Goal: Information Seeking & Learning: Check status

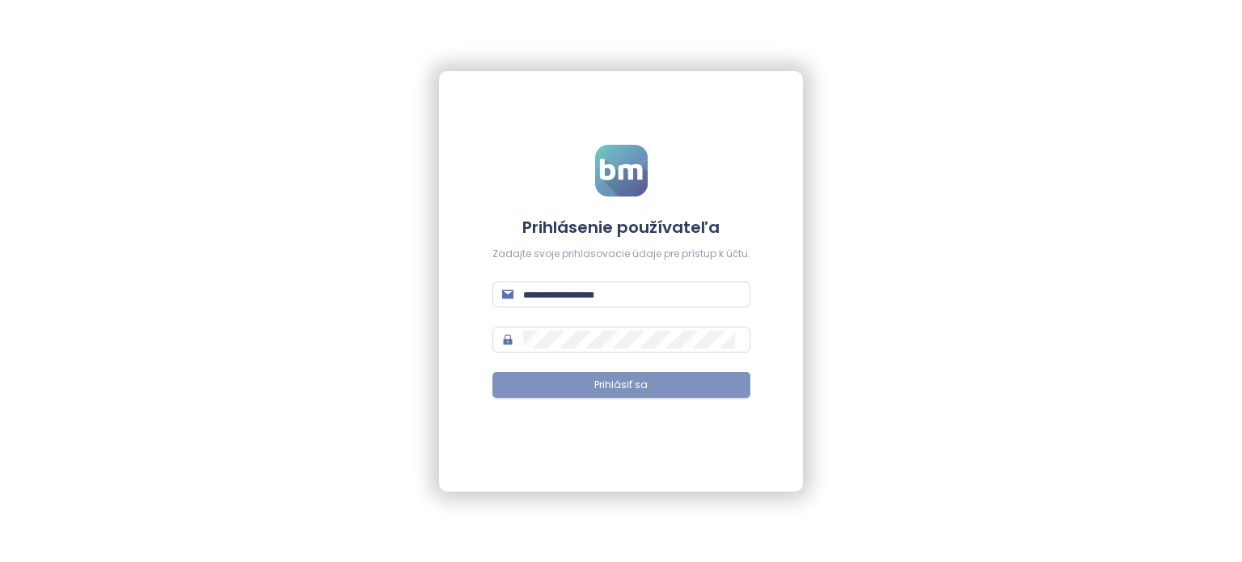
type input "**********"
click at [540, 395] on button "Prihlásiť sa" at bounding box center [622, 385] width 258 height 26
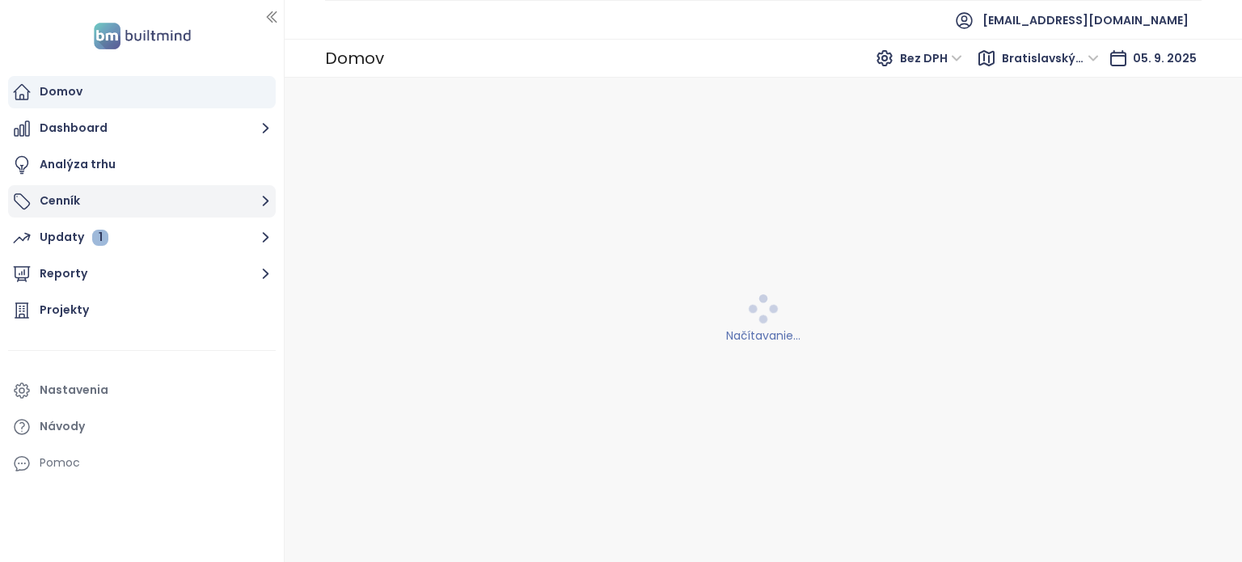
click at [145, 204] on button "Cenník" at bounding box center [142, 201] width 268 height 32
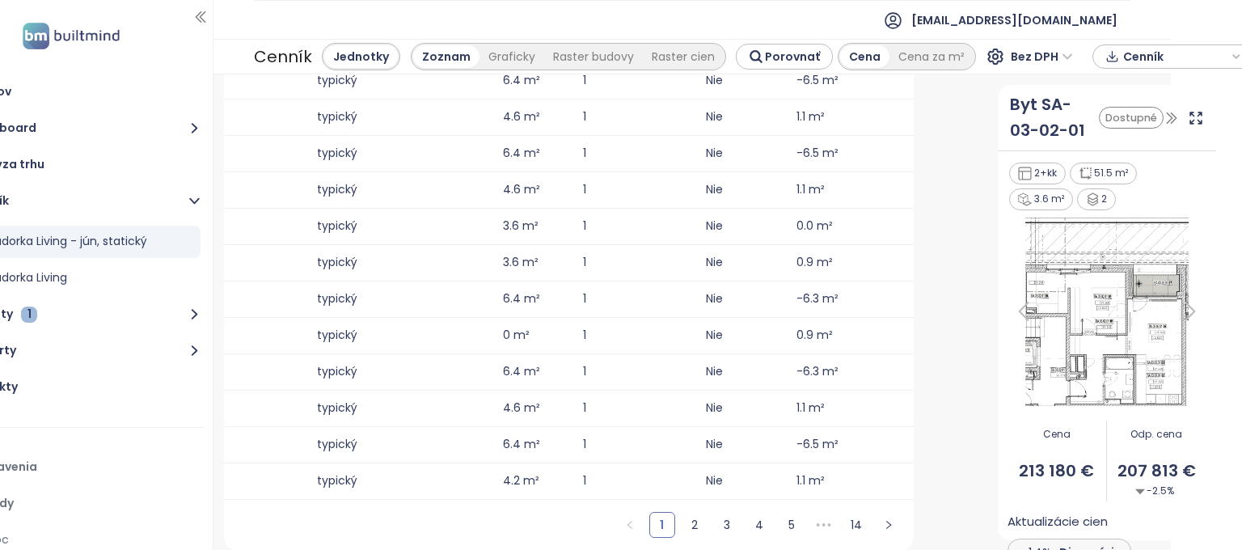
scroll to position [0, 888]
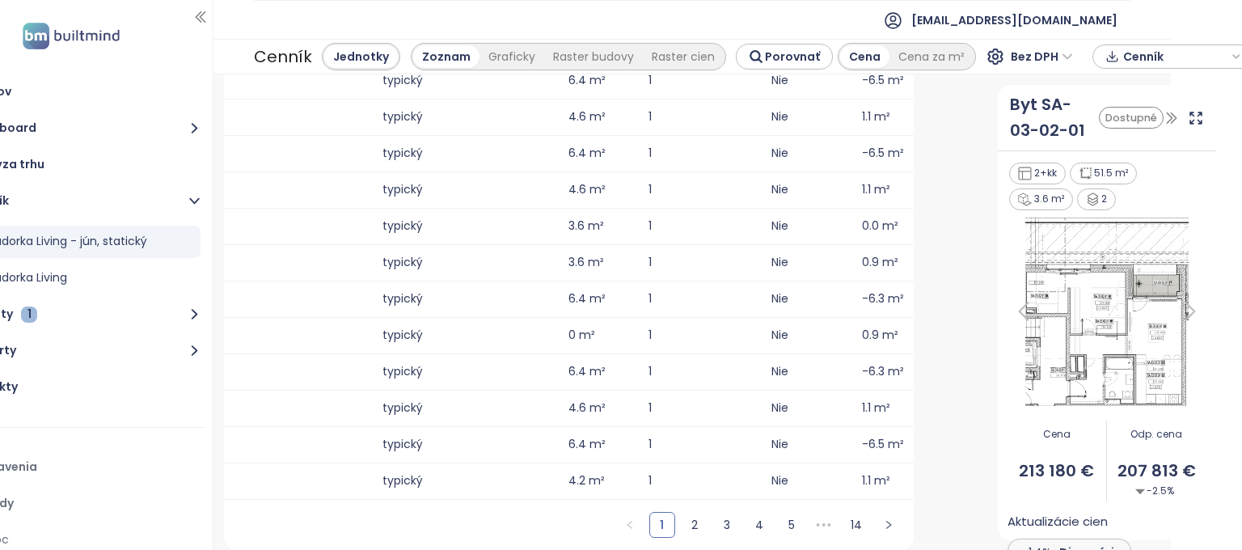
click at [987, 67] on div "Bez DPH" at bounding box center [1034, 57] width 97 height 26
click at [1011, 66] on span "Bez DPH" at bounding box center [1042, 56] width 62 height 24
click at [1009, 90] on div "S DPH" at bounding box center [1028, 89] width 49 height 18
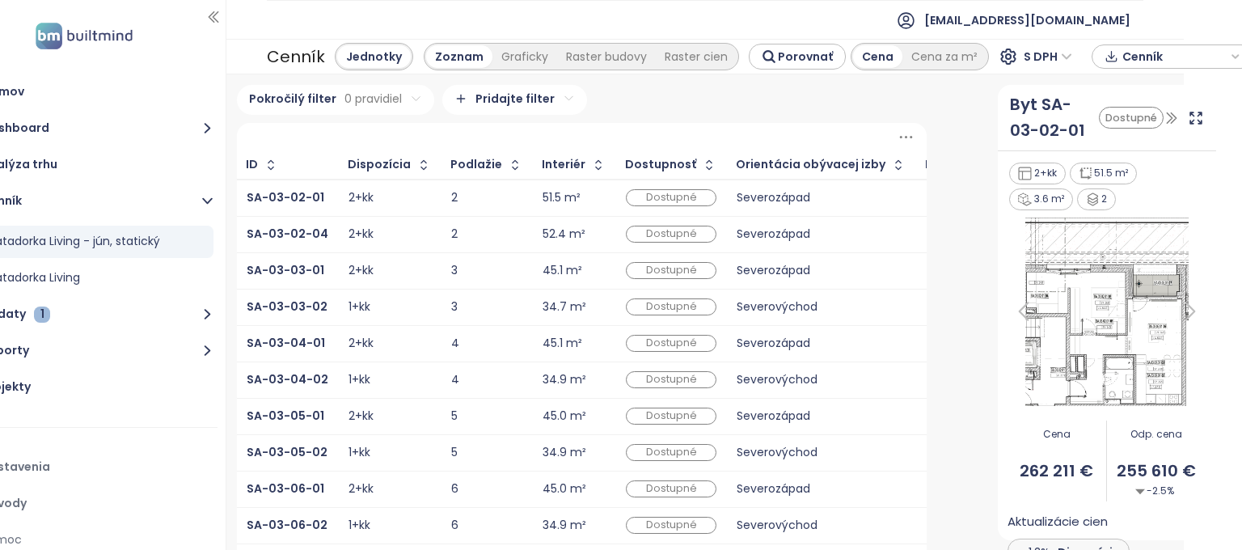
scroll to position [0, 0]
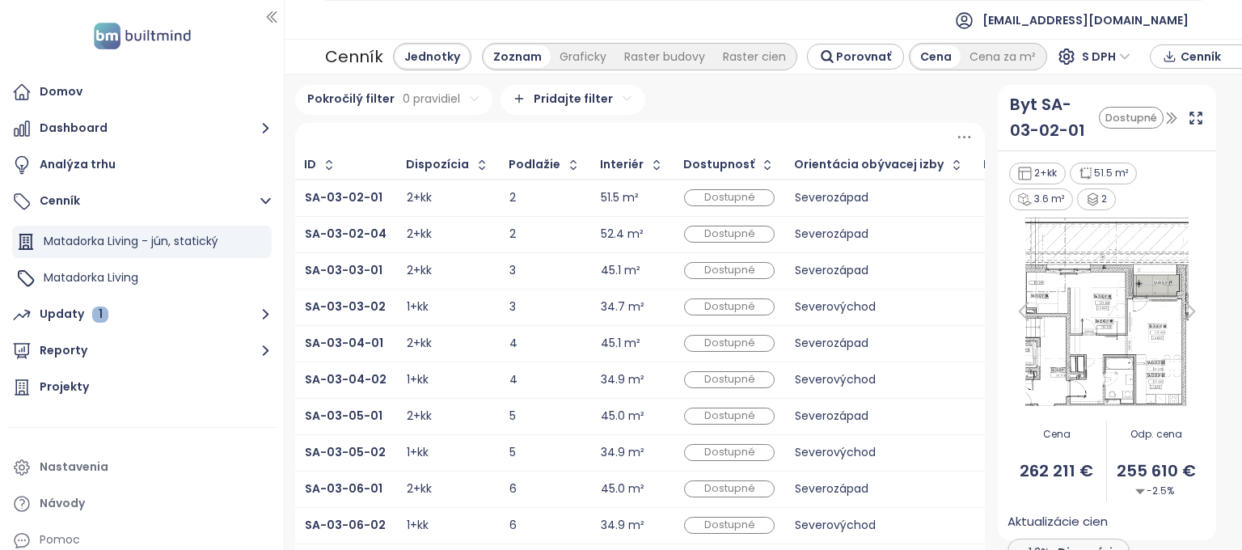
click at [367, 102] on html "Domov Dashboard Analýza trhu Cenník Matadorka Living - jún, statický Matadorka …" at bounding box center [621, 275] width 1242 height 550
click at [163, 271] on html "Domov Dashboard Analýza trhu Cenník Matadorka Living - jún, statický Matadorka …" at bounding box center [621, 275] width 1242 height 550
click at [133, 281] on span "Matadorka Living" at bounding box center [91, 277] width 95 height 16
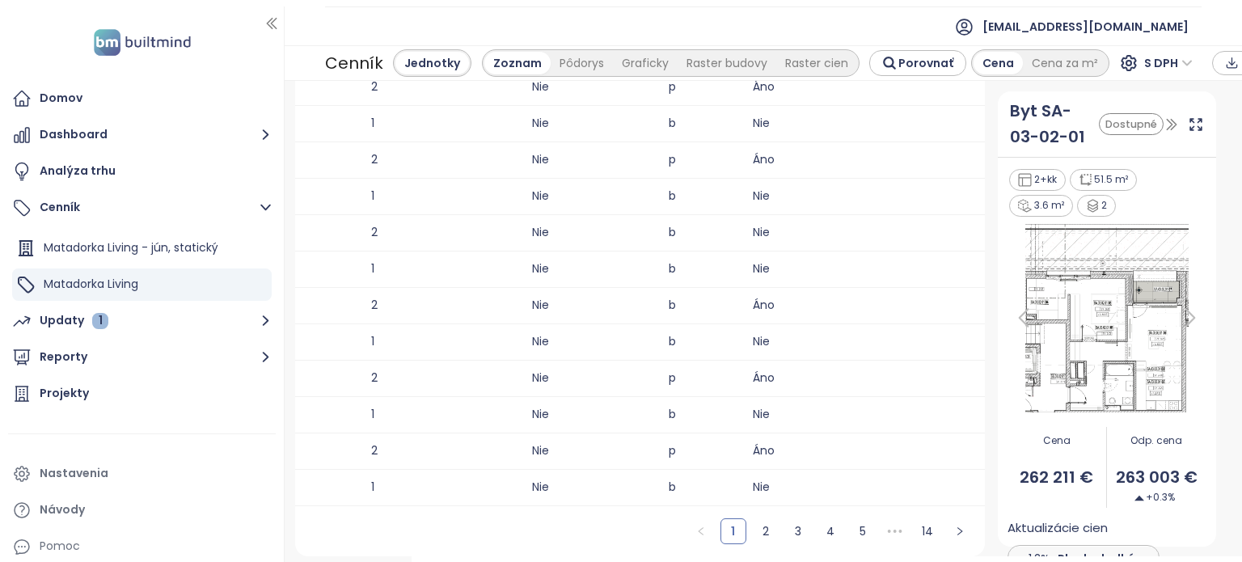
scroll to position [0, 2917]
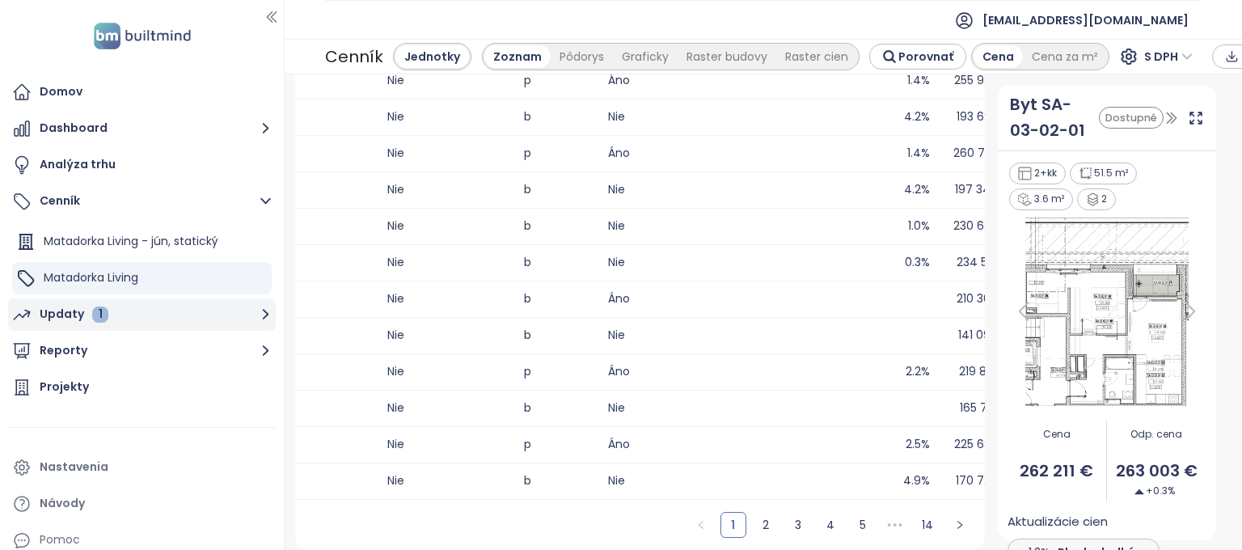
click at [68, 319] on div "Updaty 1" at bounding box center [74, 314] width 69 height 20
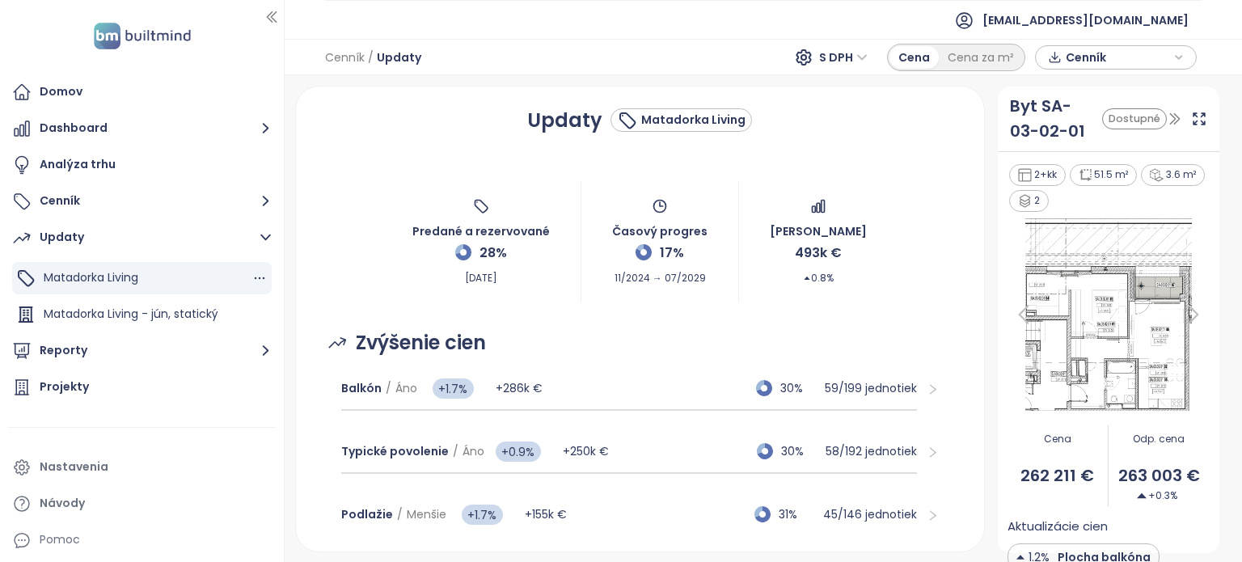
click at [116, 281] on span "Matadorka Living" at bounding box center [91, 277] width 95 height 16
click at [68, 319] on span "Matadorka Living - jún, statický" at bounding box center [131, 314] width 175 height 16
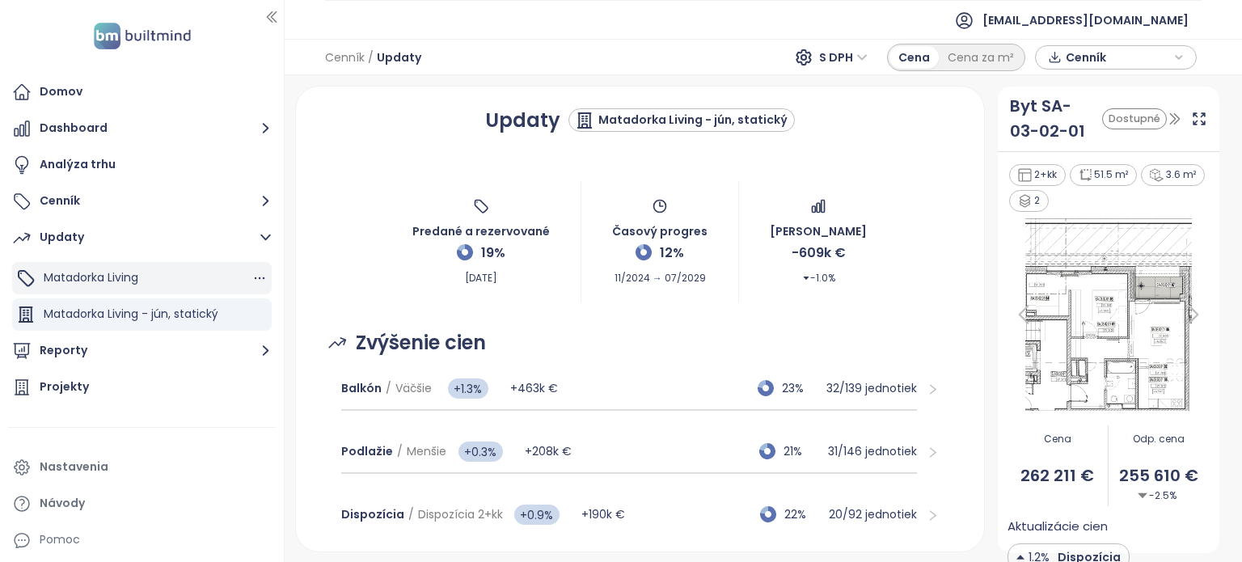
click at [77, 277] on span "Matadorka Living" at bounding box center [91, 277] width 95 height 16
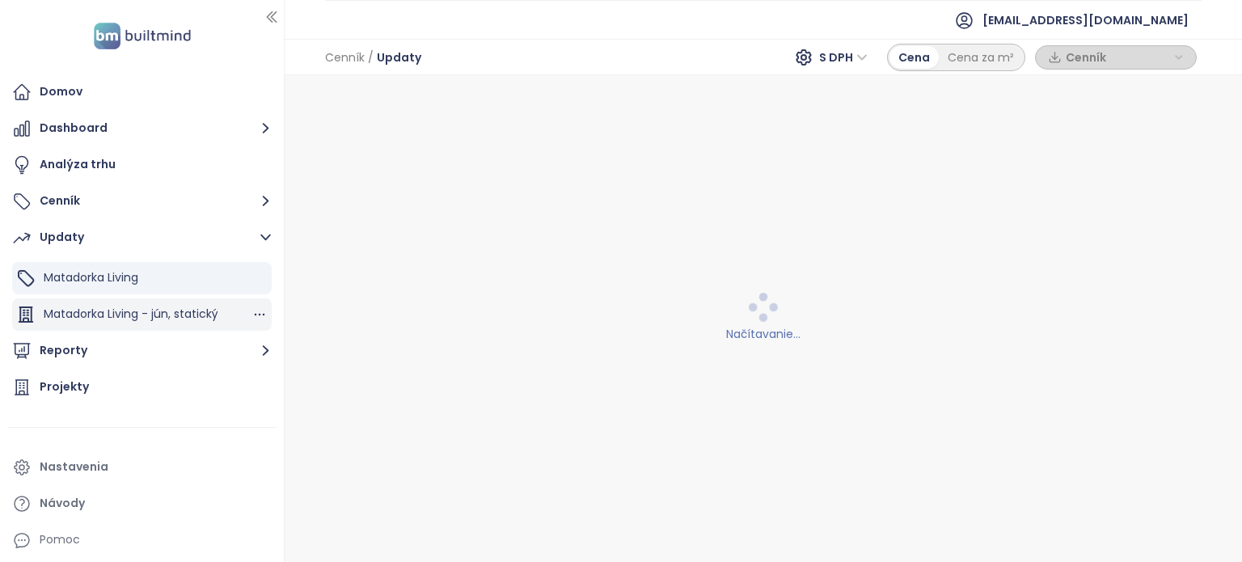
click at [64, 307] on span "Matadorka Living - jún, statický" at bounding box center [131, 314] width 175 height 16
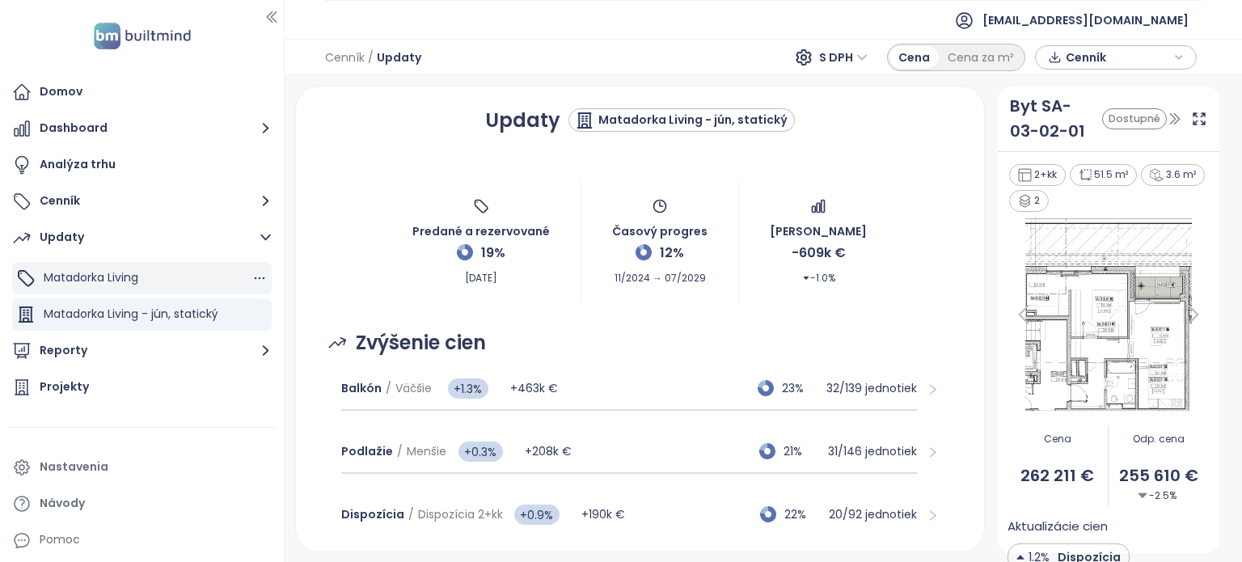
click at [74, 283] on span "Matadorka Living" at bounding box center [91, 277] width 95 height 16
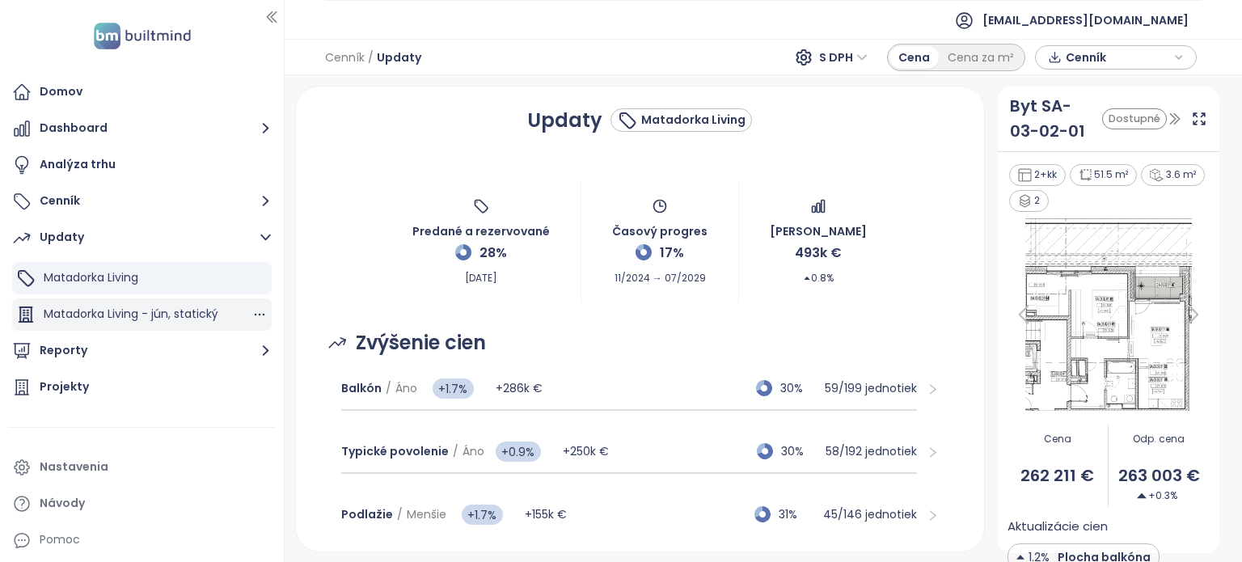
click at [80, 307] on span "Matadorka Living - jún, statický" at bounding box center [131, 314] width 175 height 16
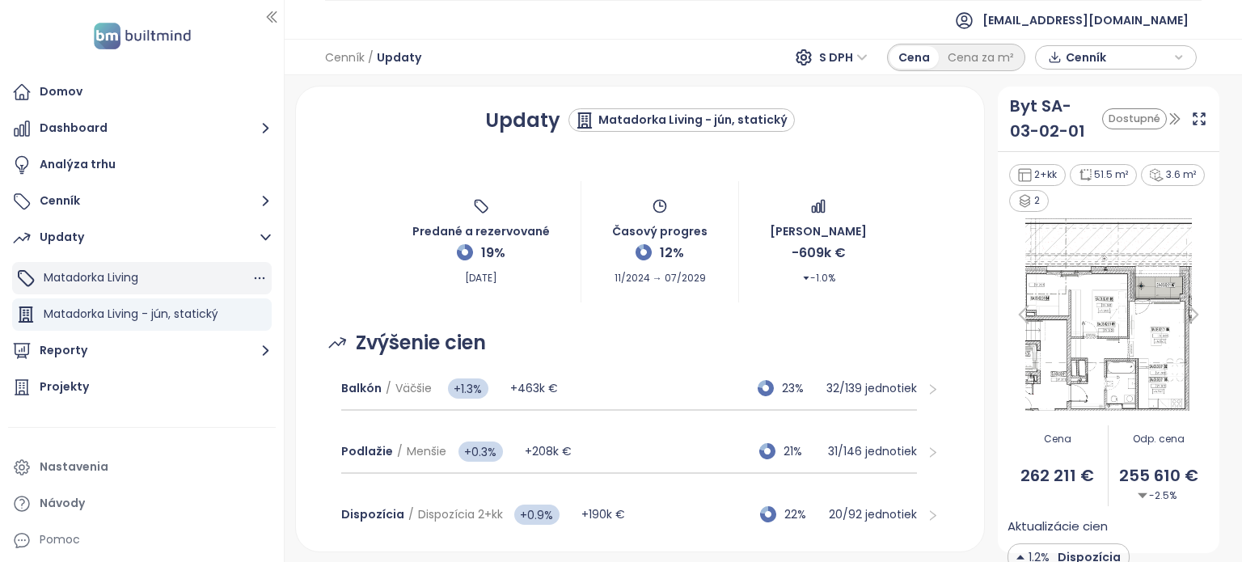
click at [185, 287] on div "Matadorka Living" at bounding box center [142, 278] width 260 height 32
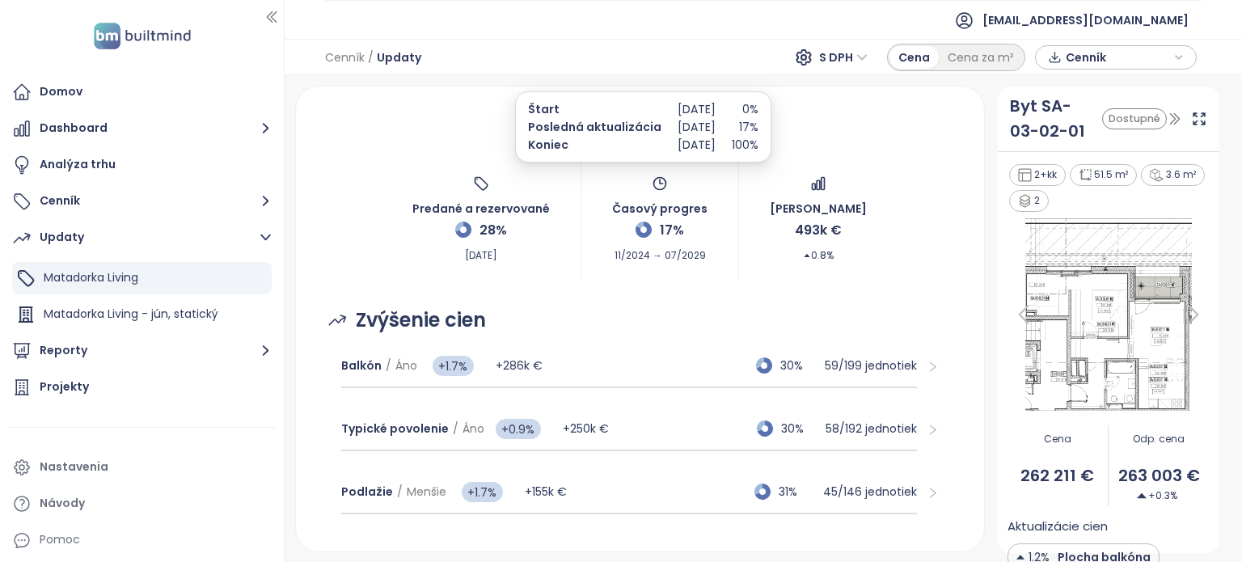
scroll to position [29, 0]
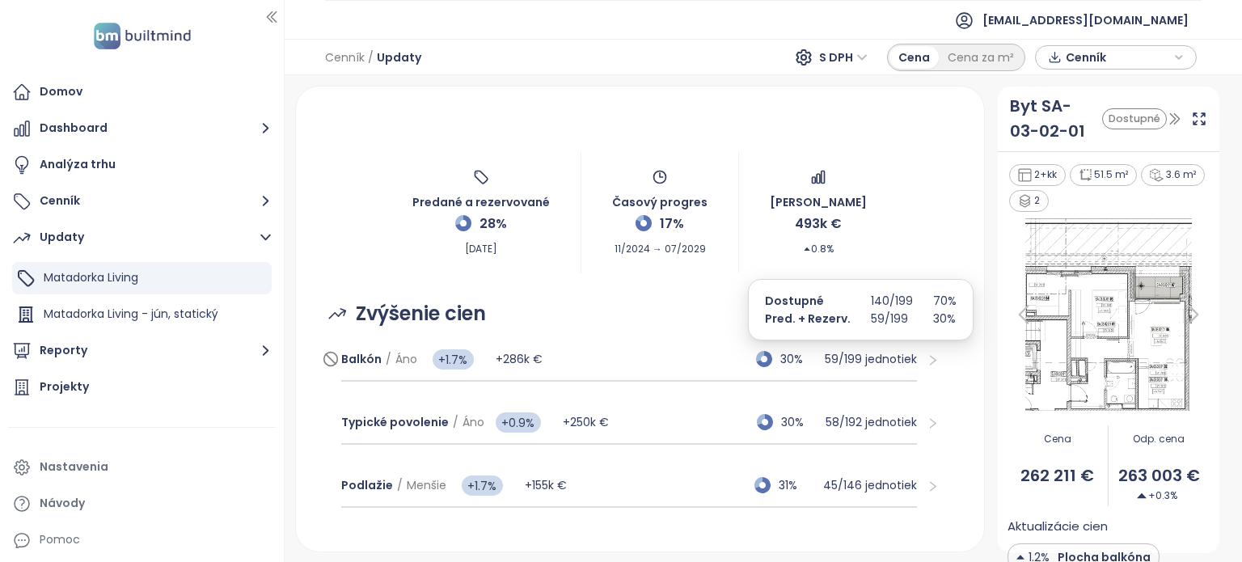
click at [837, 354] on p "59 / 199 jednotiek" at bounding box center [871, 359] width 92 height 18
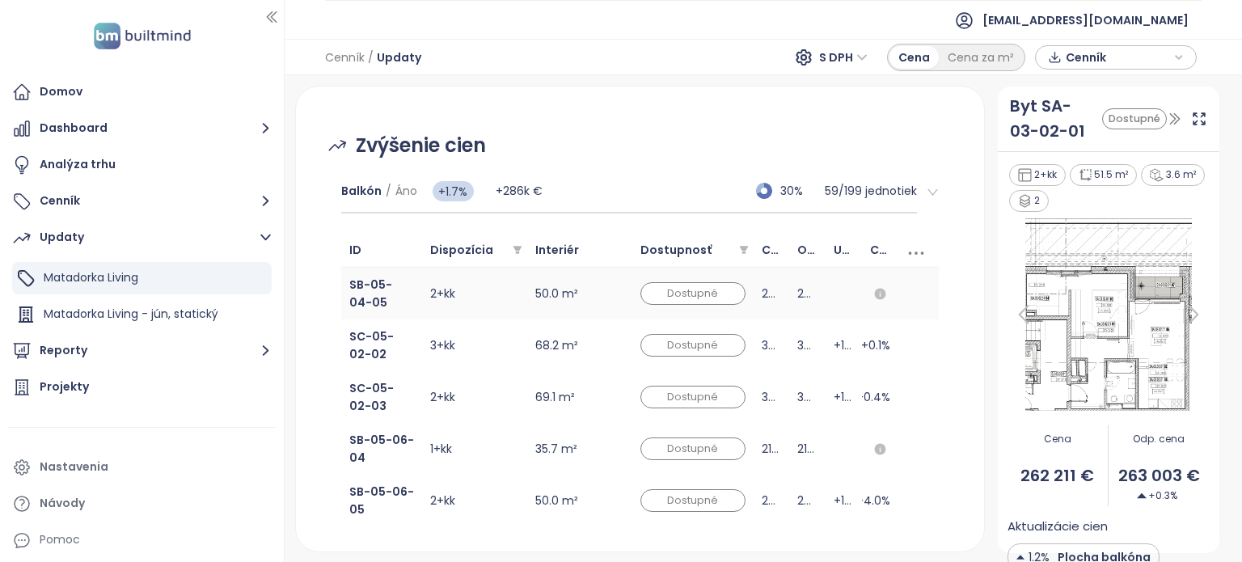
scroll to position [194, 0]
click at [870, 249] on div "Celk. update" at bounding box center [880, 253] width 20 height 18
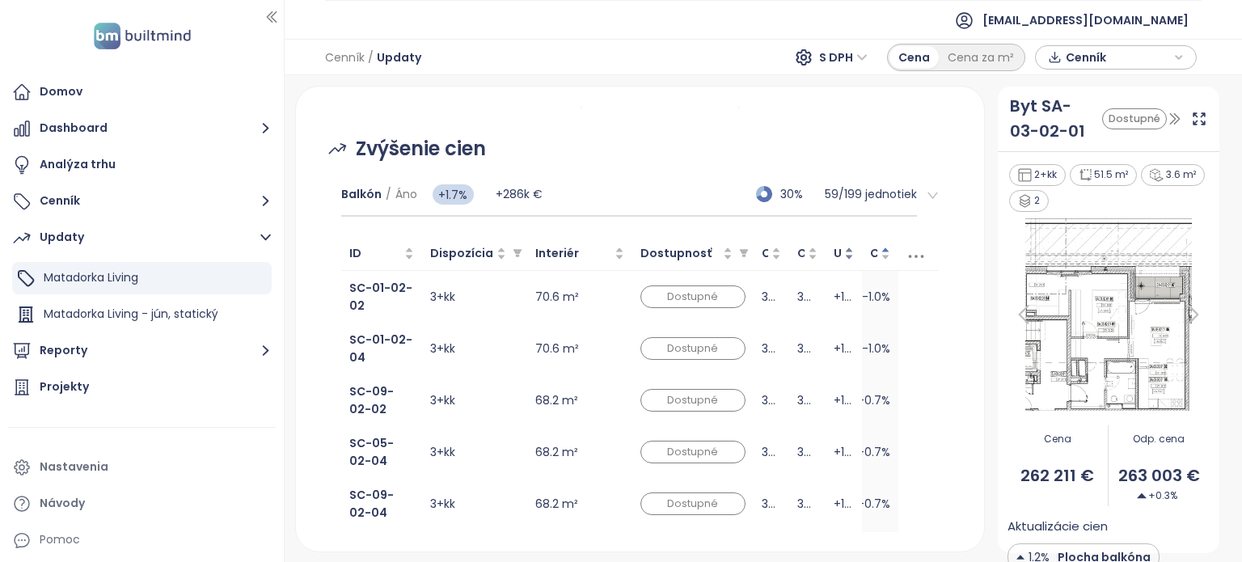
click at [844, 251] on div "Update vlastnosti" at bounding box center [844, 253] width 20 height 18
click at [815, 248] on div "Odporúčaná cena" at bounding box center [807, 253] width 20 height 18
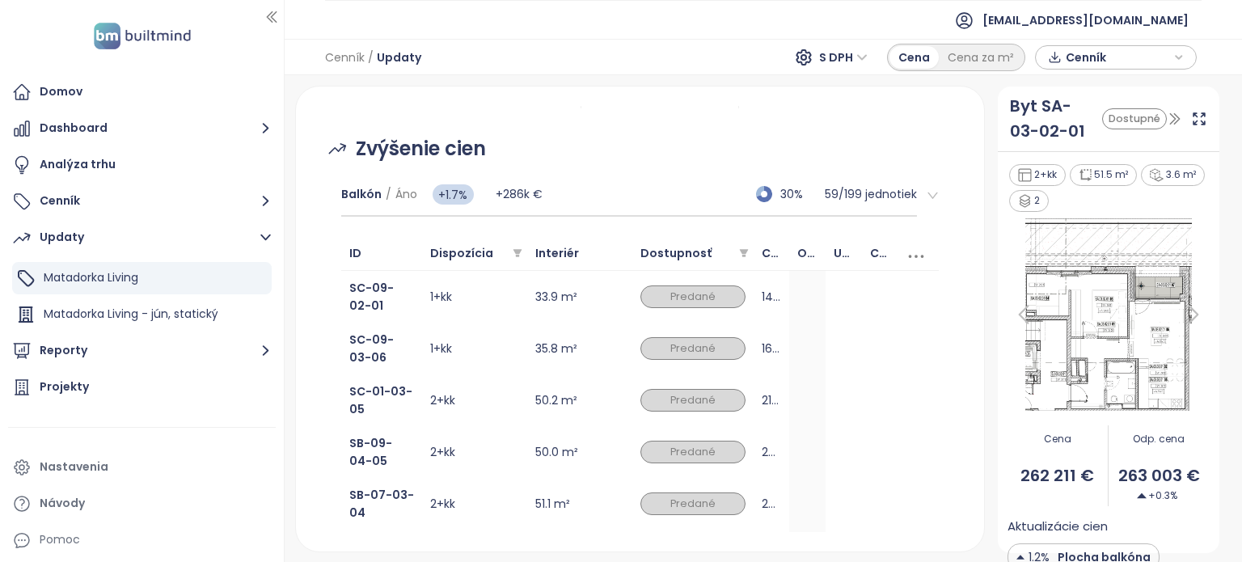
click at [904, 255] on icon at bounding box center [916, 256] width 24 height 24
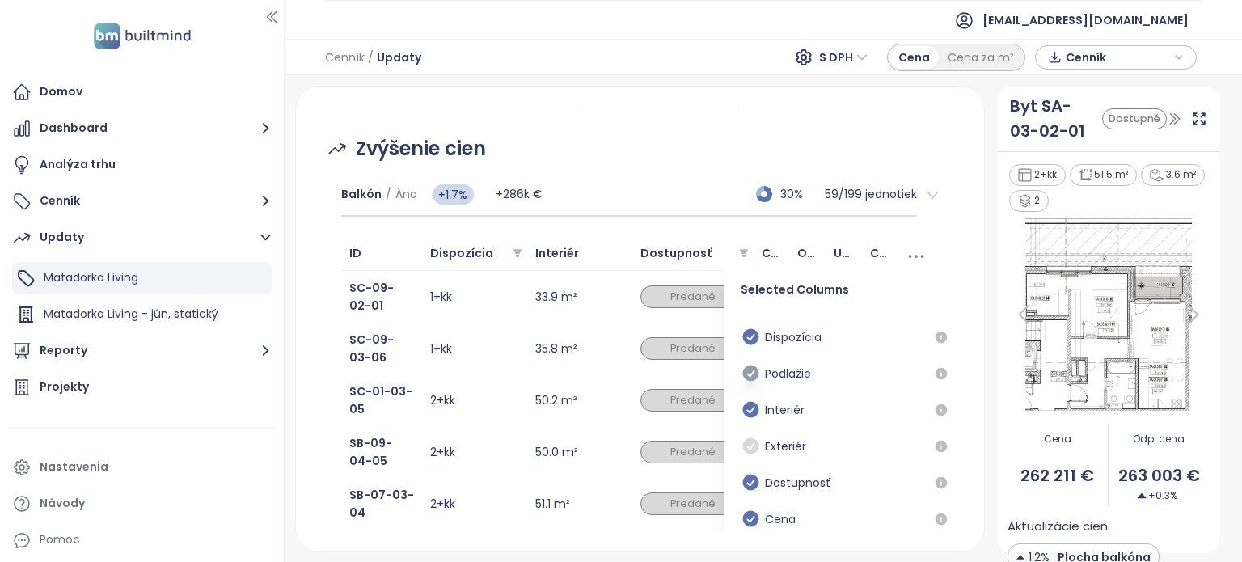
click at [747, 372] on icon at bounding box center [751, 373] width 20 height 20
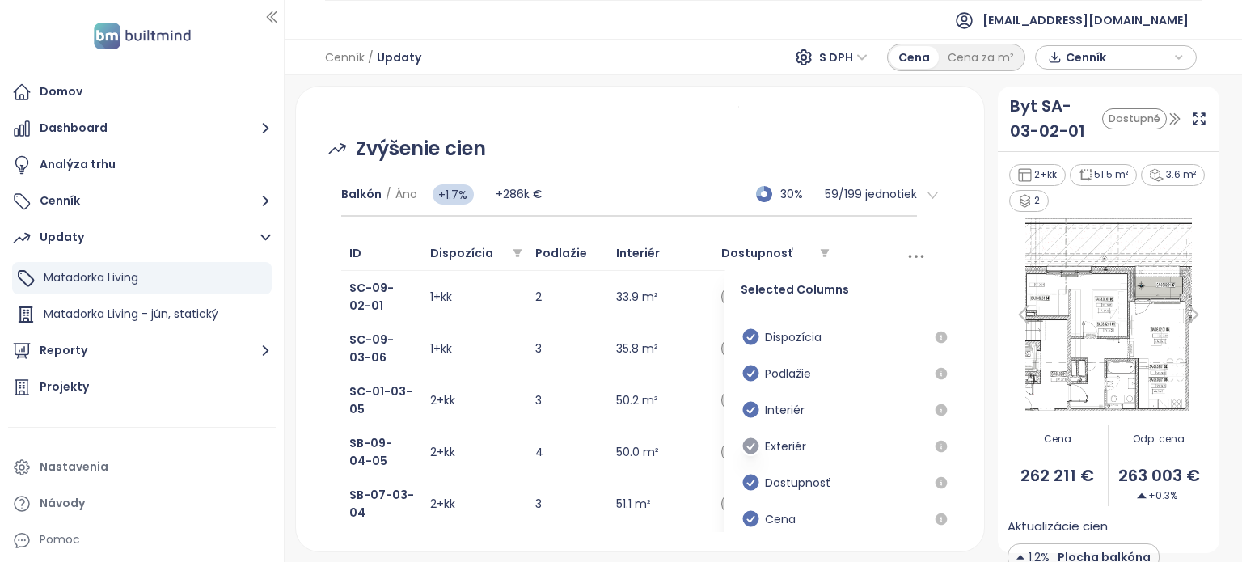
click at [741, 442] on icon at bounding box center [751, 446] width 20 height 20
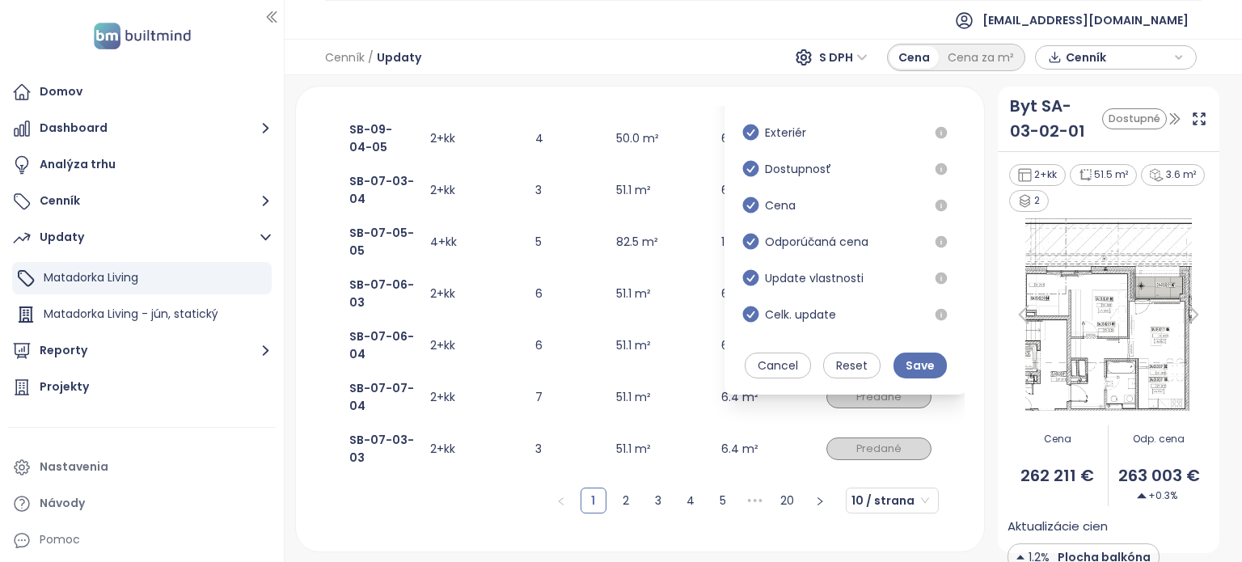
scroll to position [508, 0]
click at [906, 370] on span "Save" at bounding box center [920, 366] width 29 height 18
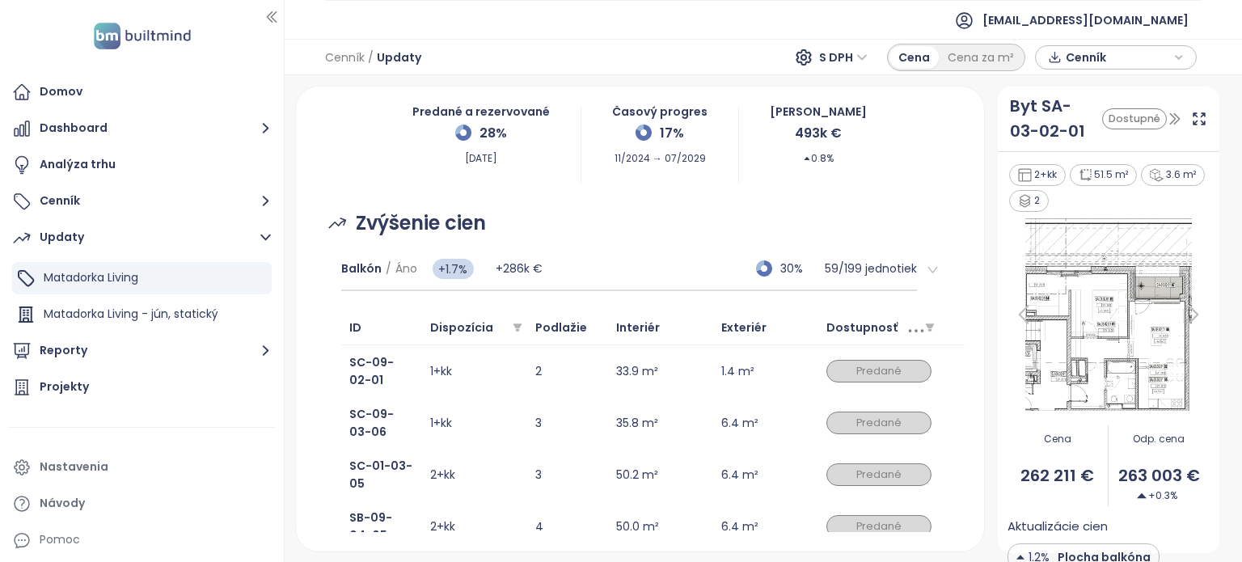
scroll to position [119, 0]
click at [925, 276] on div at bounding box center [928, 270] width 22 height 18
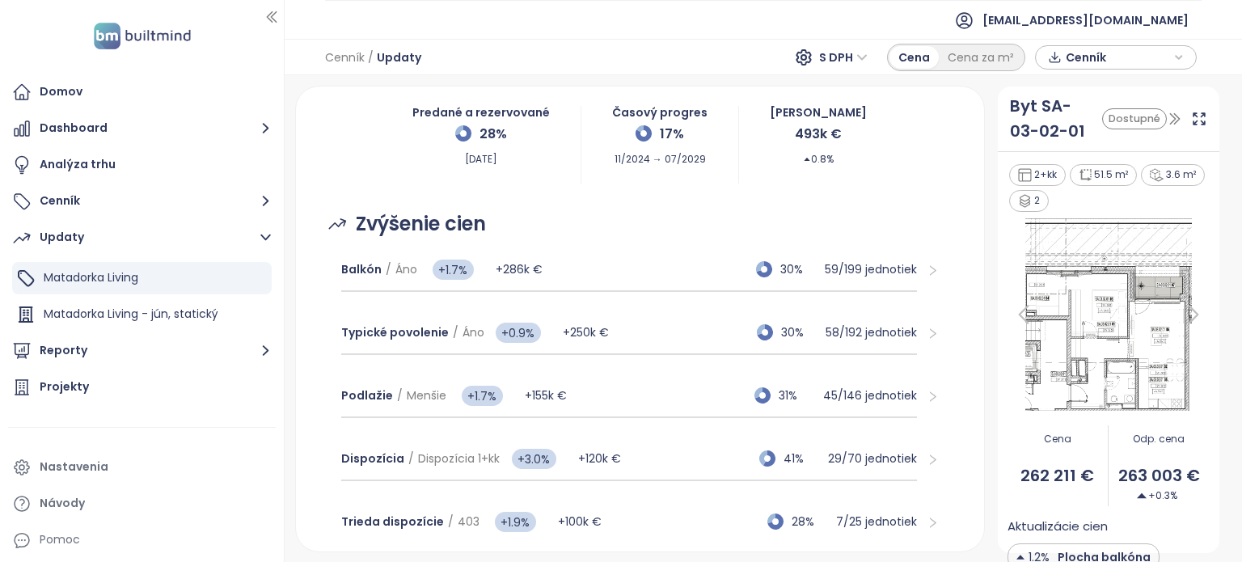
click at [927, 272] on icon "right" at bounding box center [933, 270] width 12 height 12
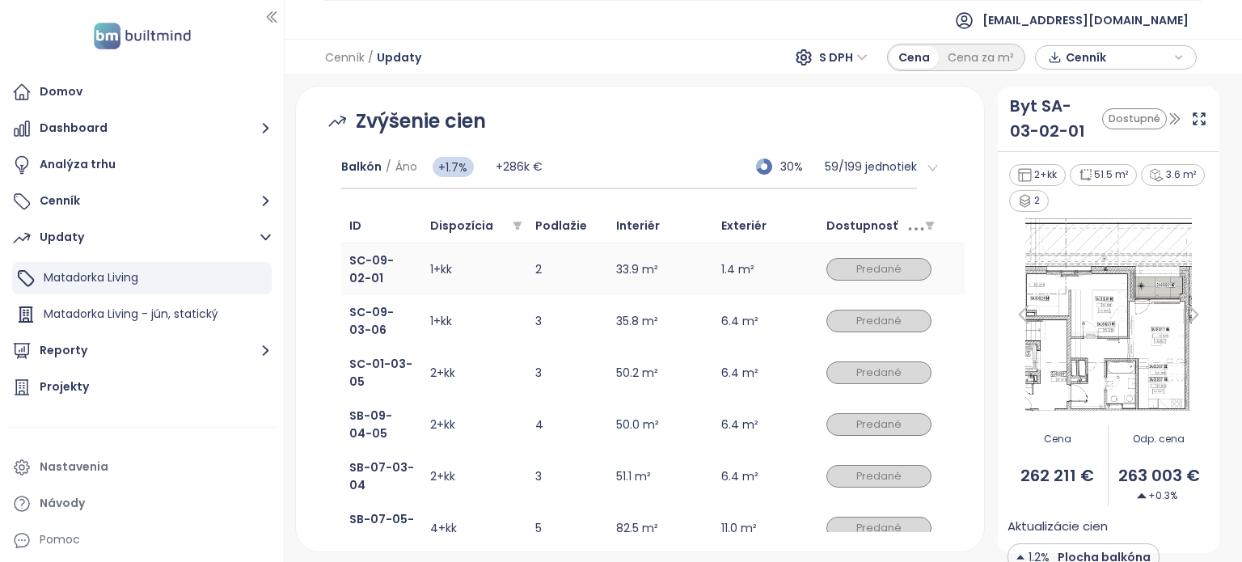
scroll to position [252, 0]
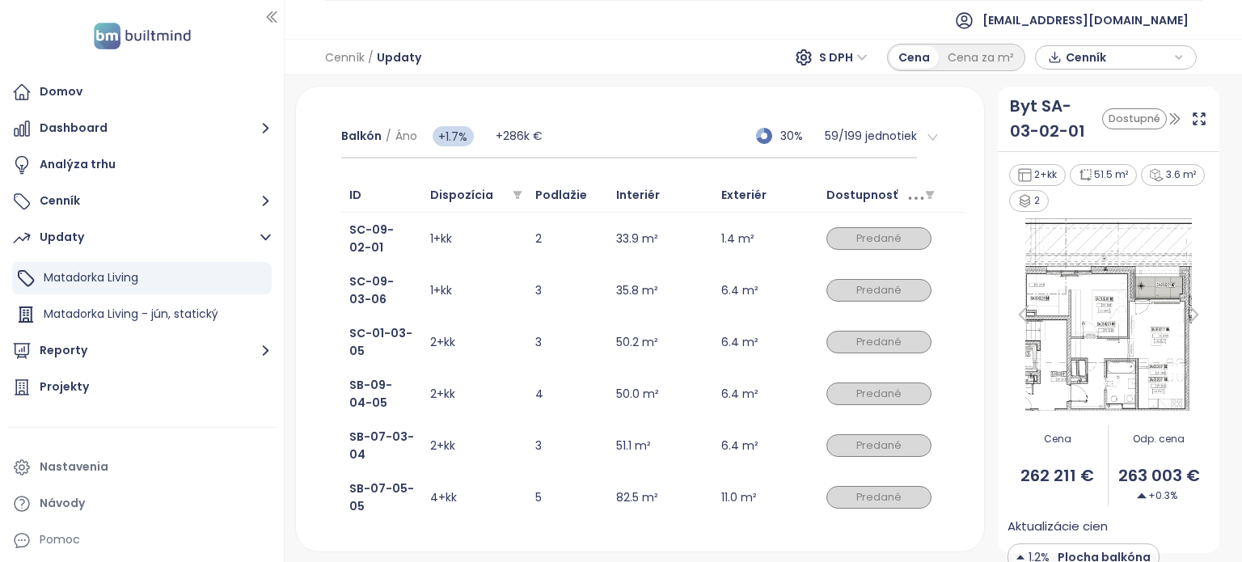
click at [906, 192] on icon at bounding box center [916, 198] width 24 height 24
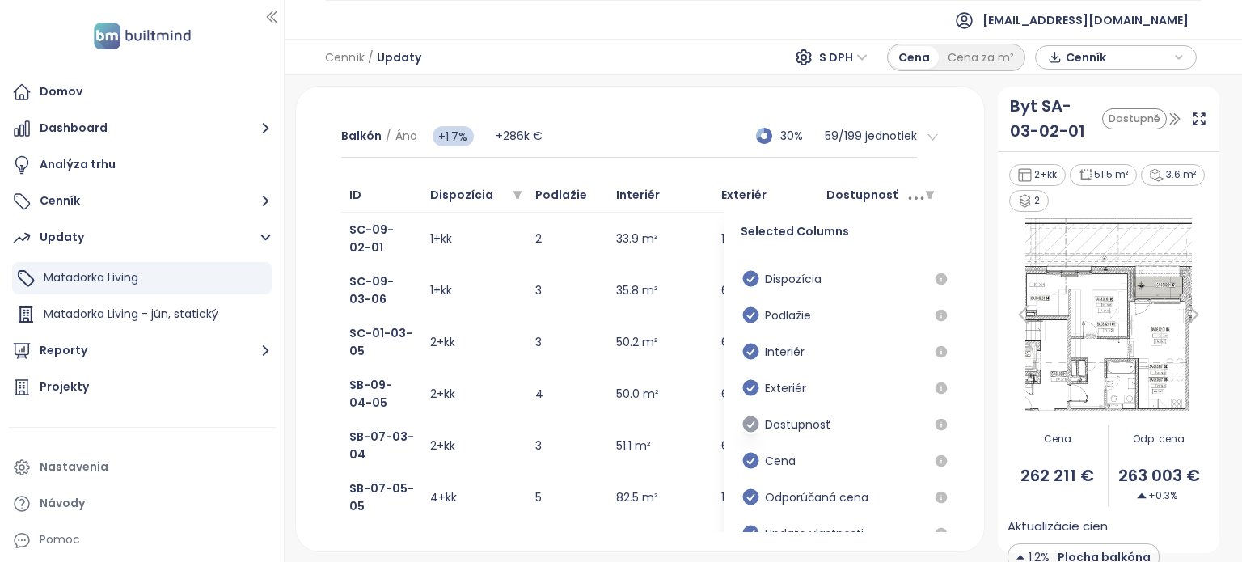
click at [742, 426] on icon at bounding box center [750, 425] width 16 height 16
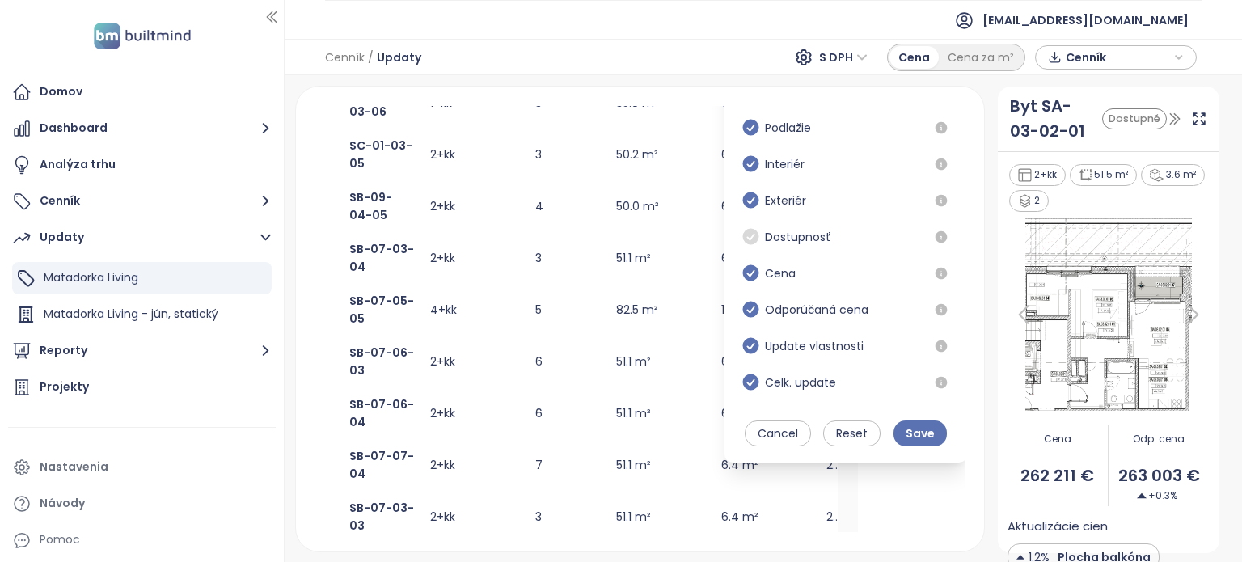
scroll to position [450, 0]
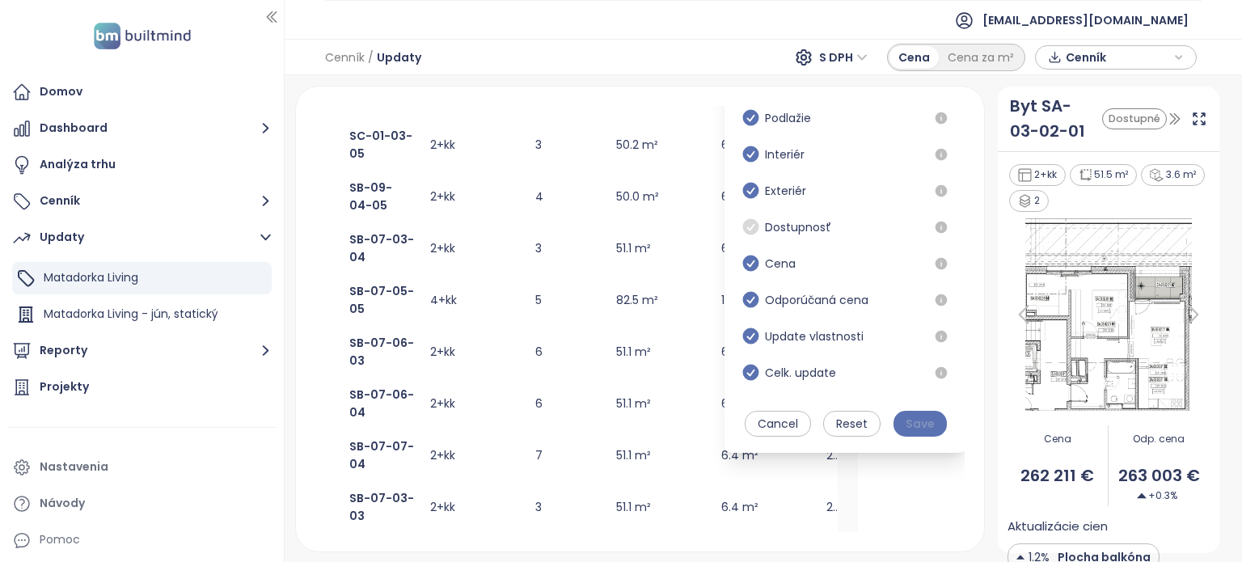
click at [909, 435] on button "Save" at bounding box center [920, 424] width 53 height 26
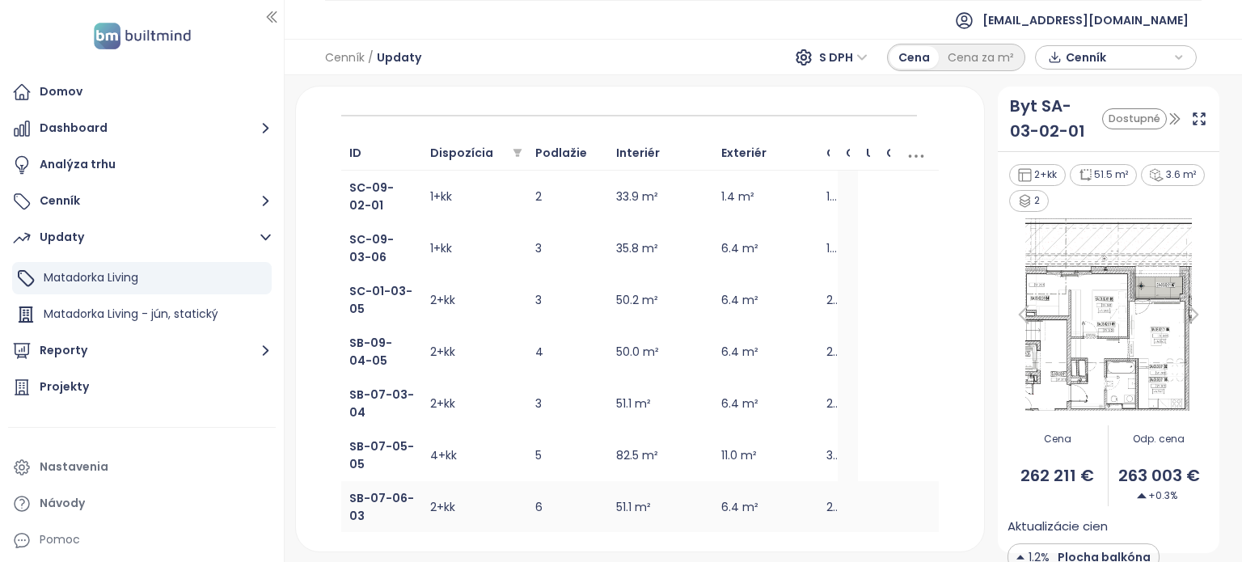
scroll to position [241, 0]
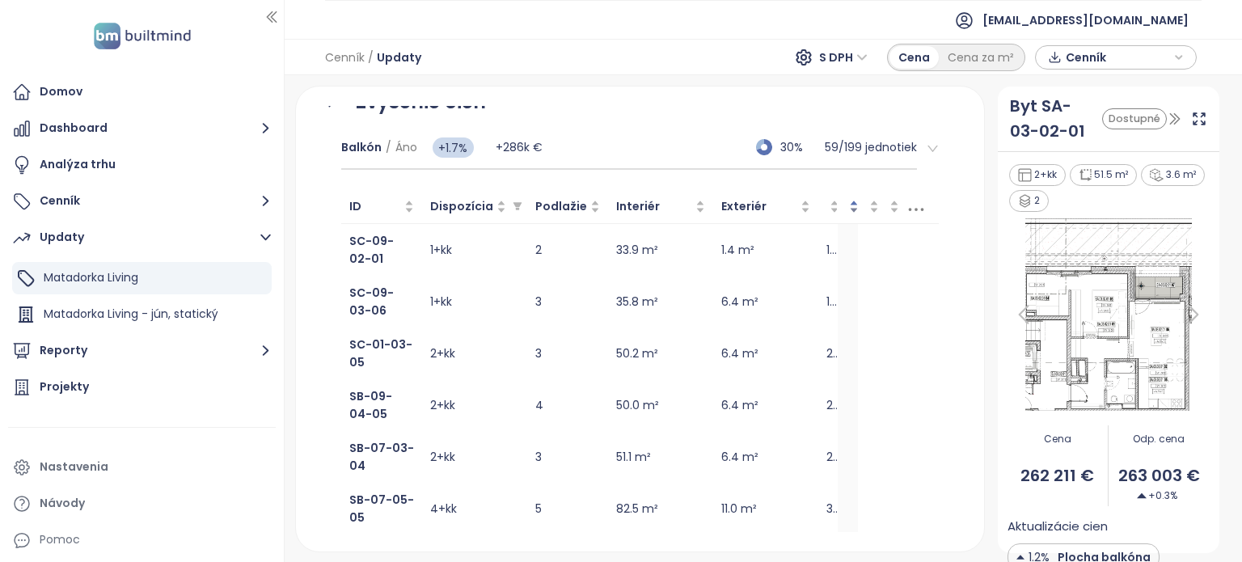
click at [848, 204] on div "Odporúčaná cena" at bounding box center [848, 206] width 4 height 18
click at [846, 206] on div "Odporúčaná cena" at bounding box center [848, 206] width 4 height 18
click at [831, 206] on div "Cena" at bounding box center [829, 206] width 4 height 18
click at [810, 202] on div "Exteriér" at bounding box center [765, 206] width 89 height 18
click at [886, 203] on div "Celk. update" at bounding box center [888, 206] width 4 height 18
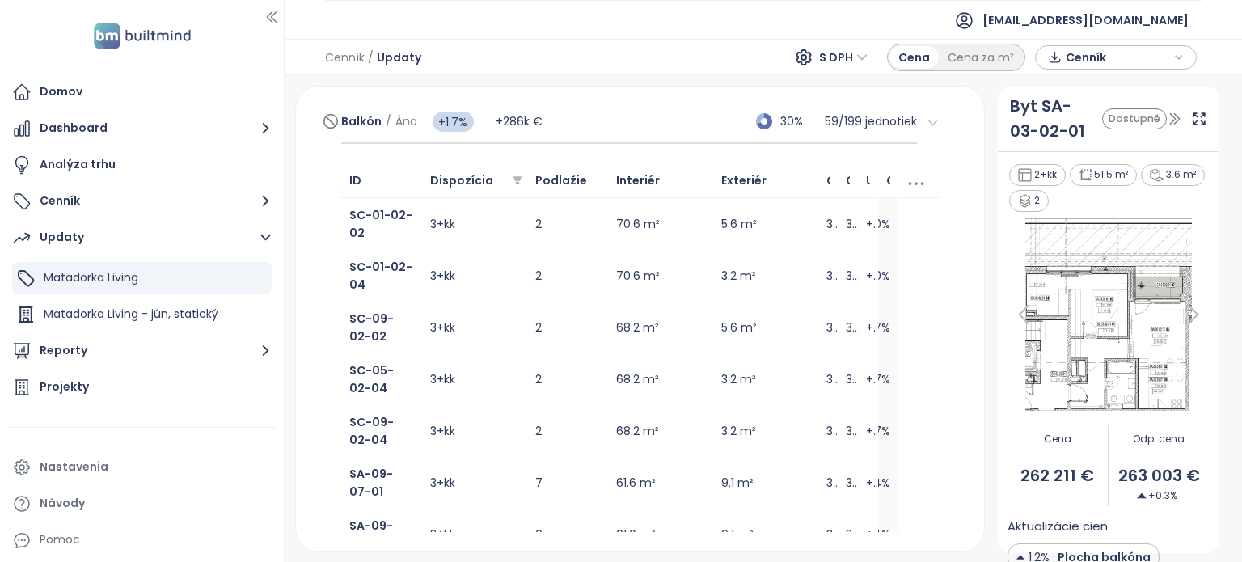
scroll to position [0, 0]
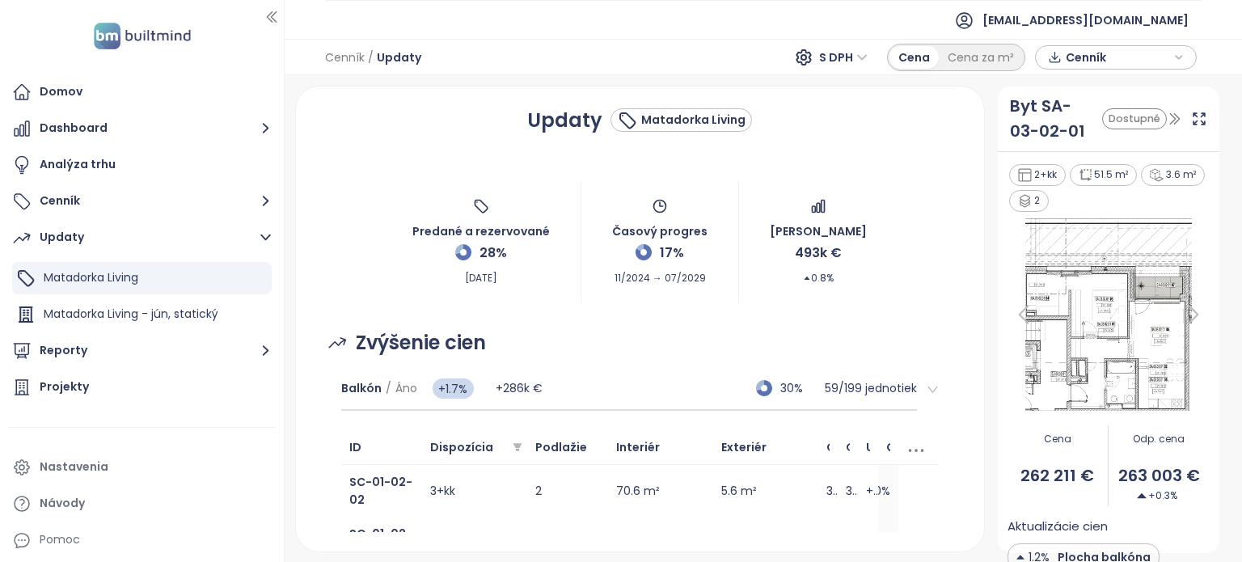
click at [1081, 53] on span "Cenník" at bounding box center [1118, 57] width 104 height 24
click at [1052, 134] on icon "button" at bounding box center [1055, 139] width 15 height 16
